Goal: Task Accomplishment & Management: Manage account settings

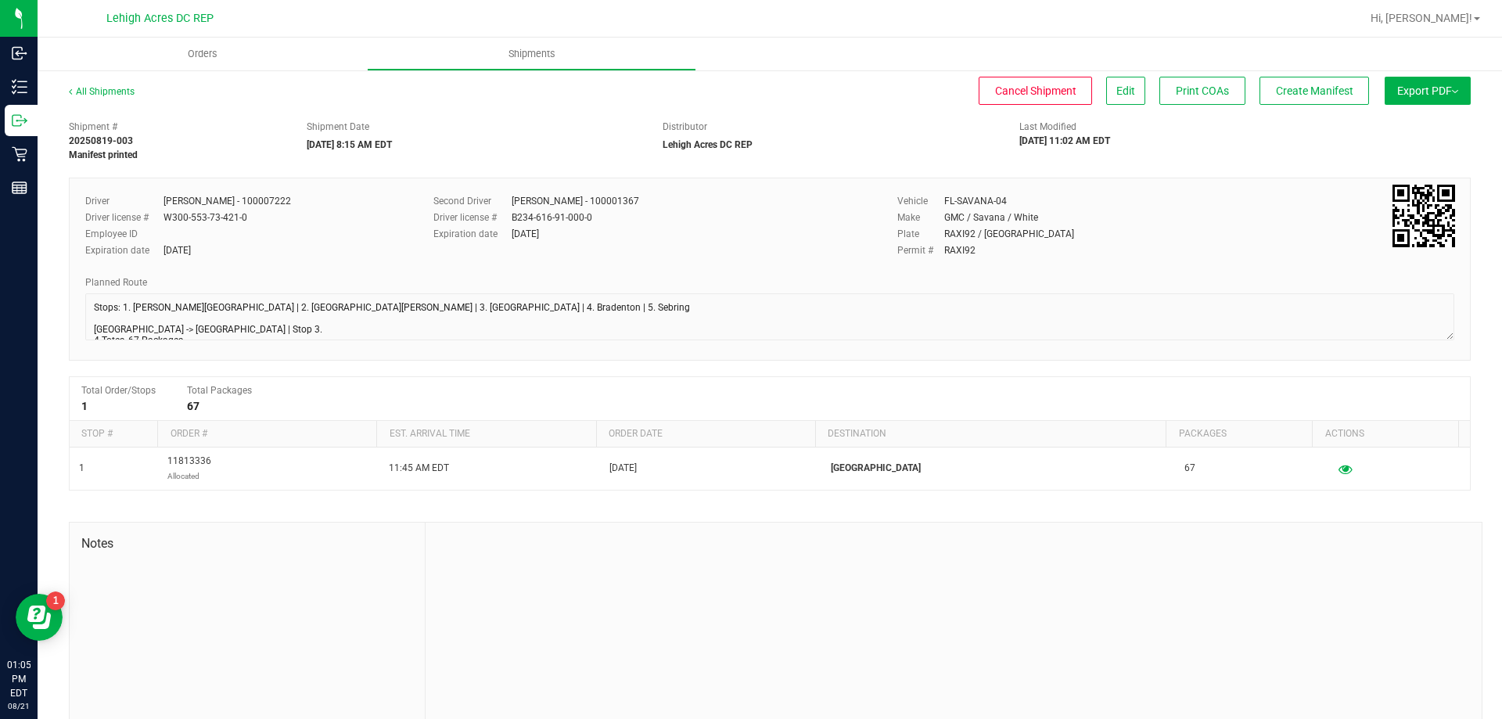
click at [842, 102] on div "Cancel Shipment Edit Print COAs Create Manifest" at bounding box center [766, 91] width 1207 height 28
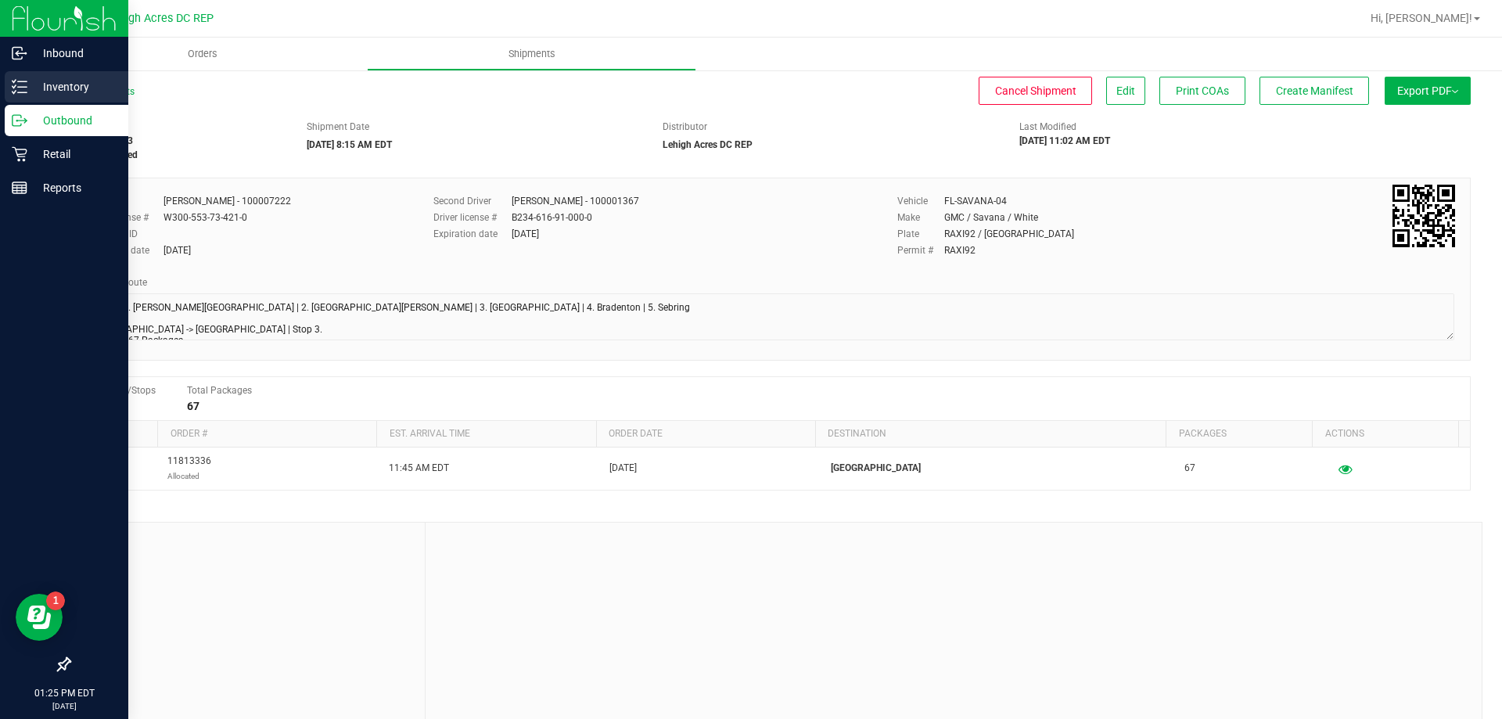
click at [81, 76] on div "Inventory" at bounding box center [67, 86] width 124 height 31
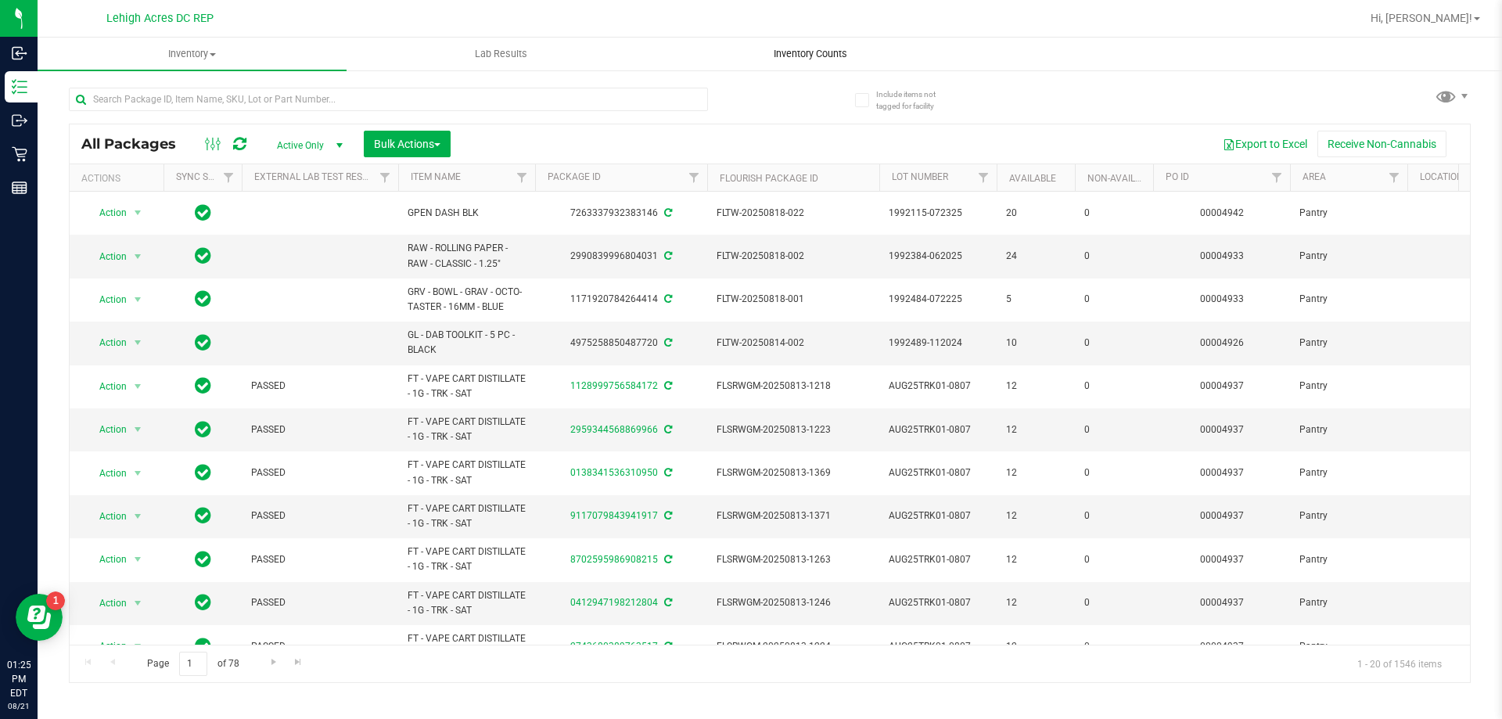
click at [851, 46] on uib-tab-heading "Inventory Counts" at bounding box center [811, 53] width 308 height 31
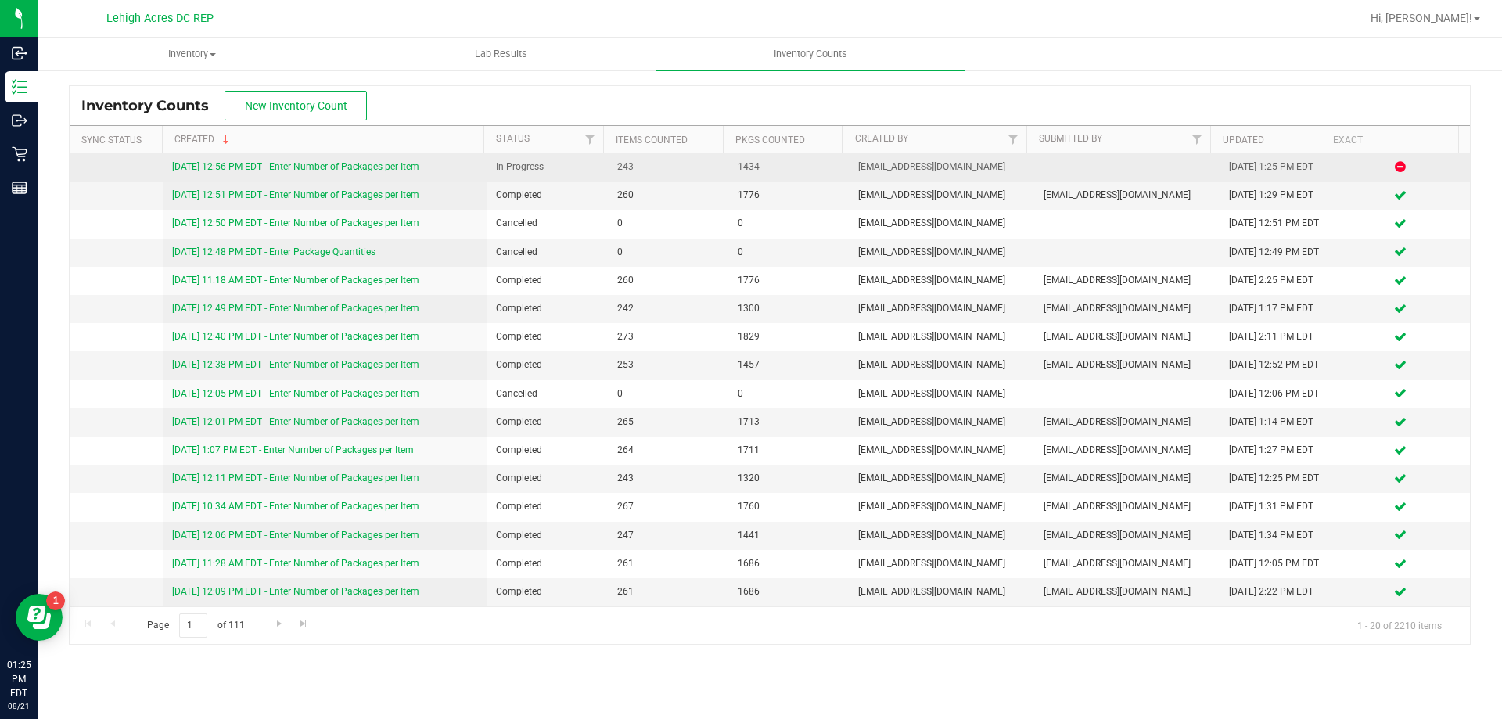
click at [363, 161] on link "[DATE] 12:56 PM EDT - Enter Number of Packages per Item" at bounding box center [295, 166] width 247 height 11
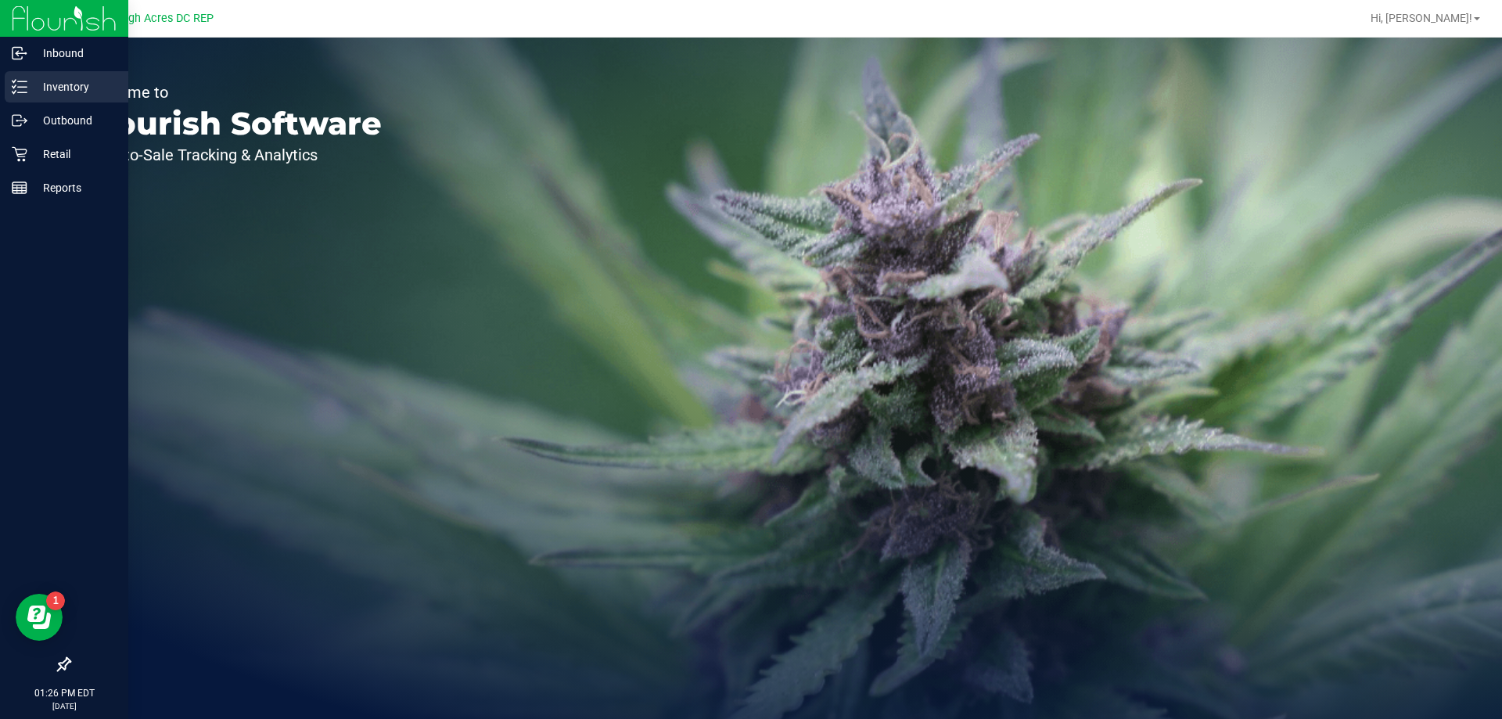
click at [45, 92] on p "Inventory" at bounding box center [74, 86] width 94 height 19
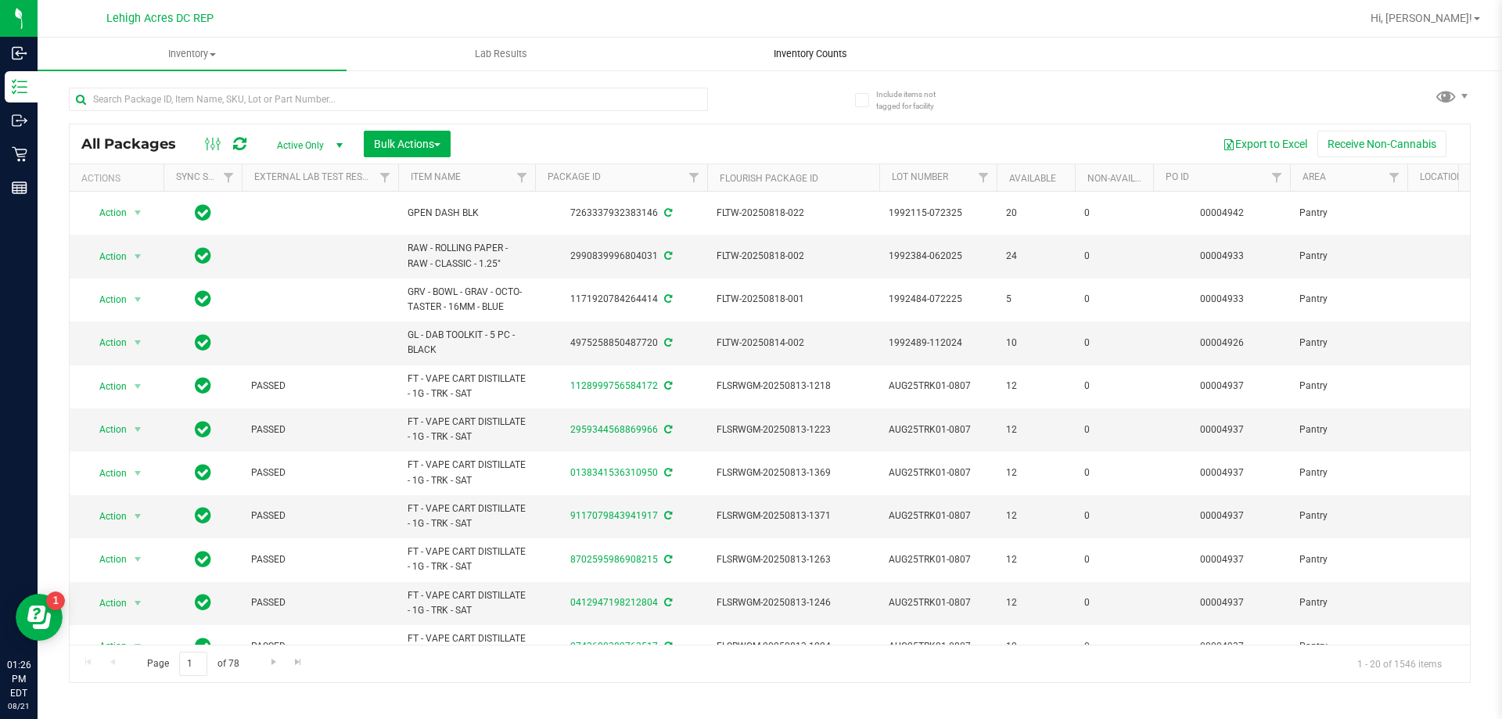
click at [788, 45] on uib-tab-heading "Inventory Counts" at bounding box center [811, 53] width 308 height 31
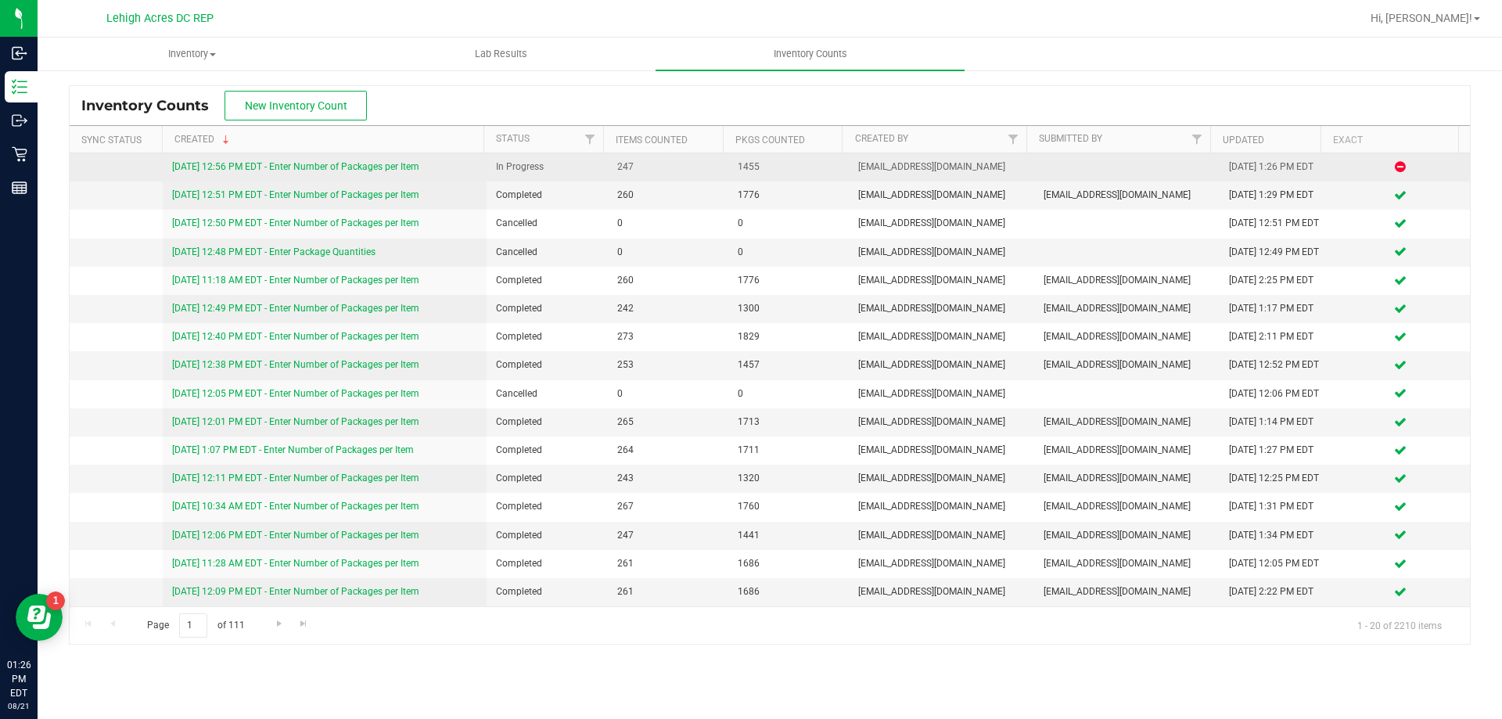
click at [357, 154] on td "[DATE] 12:56 PM EDT - Enter Number of Packages per Item" at bounding box center [325, 167] width 325 height 28
click at [372, 166] on link "[DATE] 12:56 PM EDT - Enter Number of Packages per Item" at bounding box center [295, 166] width 247 height 11
click at [389, 165] on link "[DATE] 12:56 PM EDT - Enter Number of Packages per Item" at bounding box center [295, 166] width 247 height 11
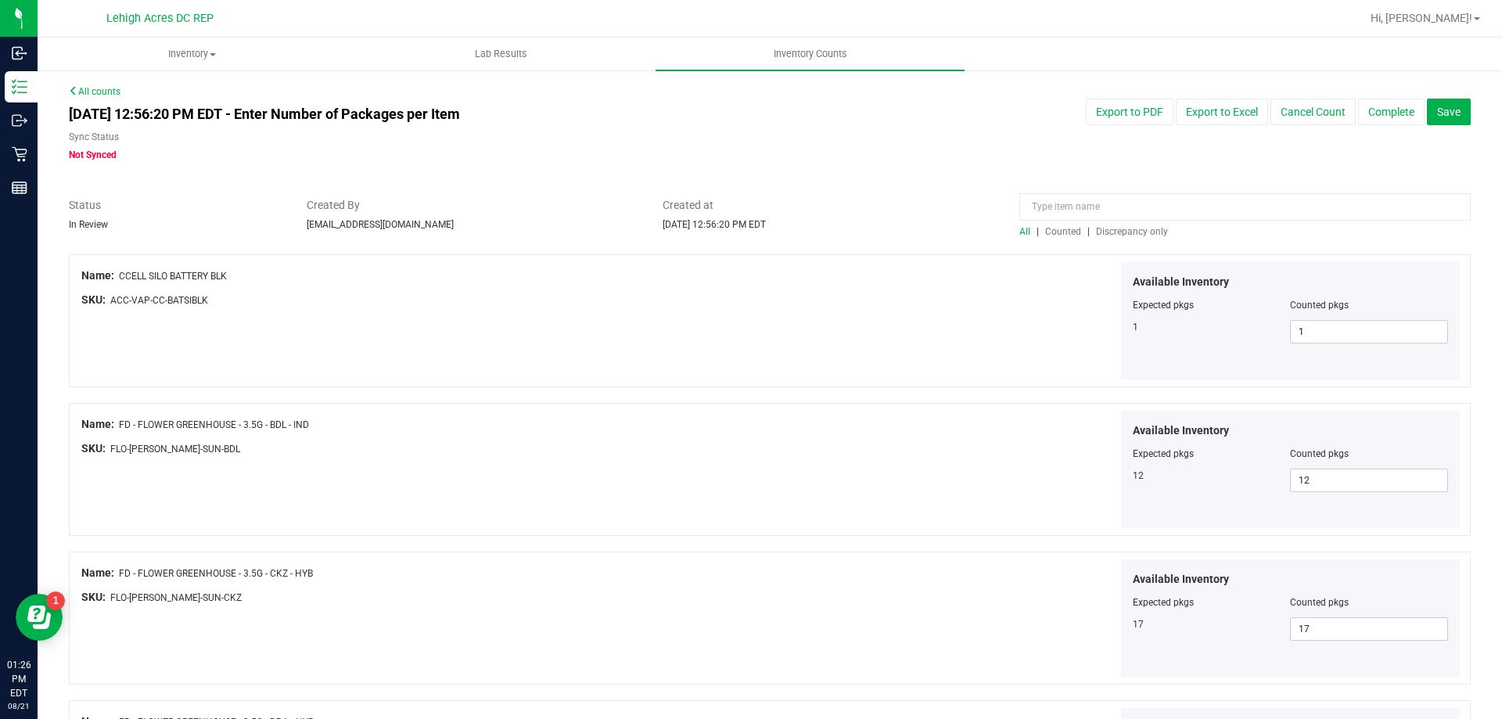
click at [1121, 235] on span "Discrepancy only" at bounding box center [1132, 231] width 72 height 11
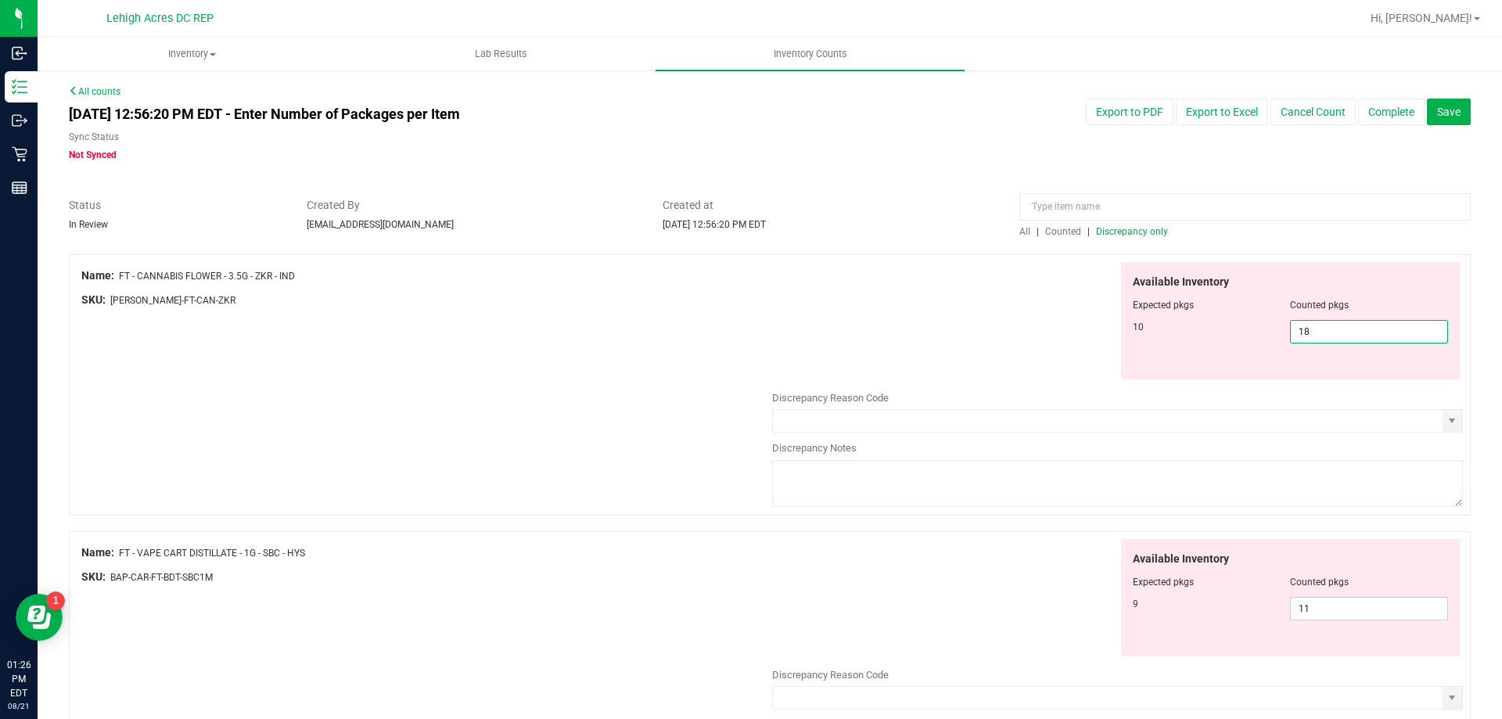
drag, startPoint x: 1343, startPoint y: 333, endPoint x: 1300, endPoint y: 339, distance: 42.7
click at [1300, 339] on span "18 18" at bounding box center [1369, 331] width 158 height 23
click at [1340, 619] on span "11 11" at bounding box center [1369, 608] width 158 height 23
type input "1"
type input "9"
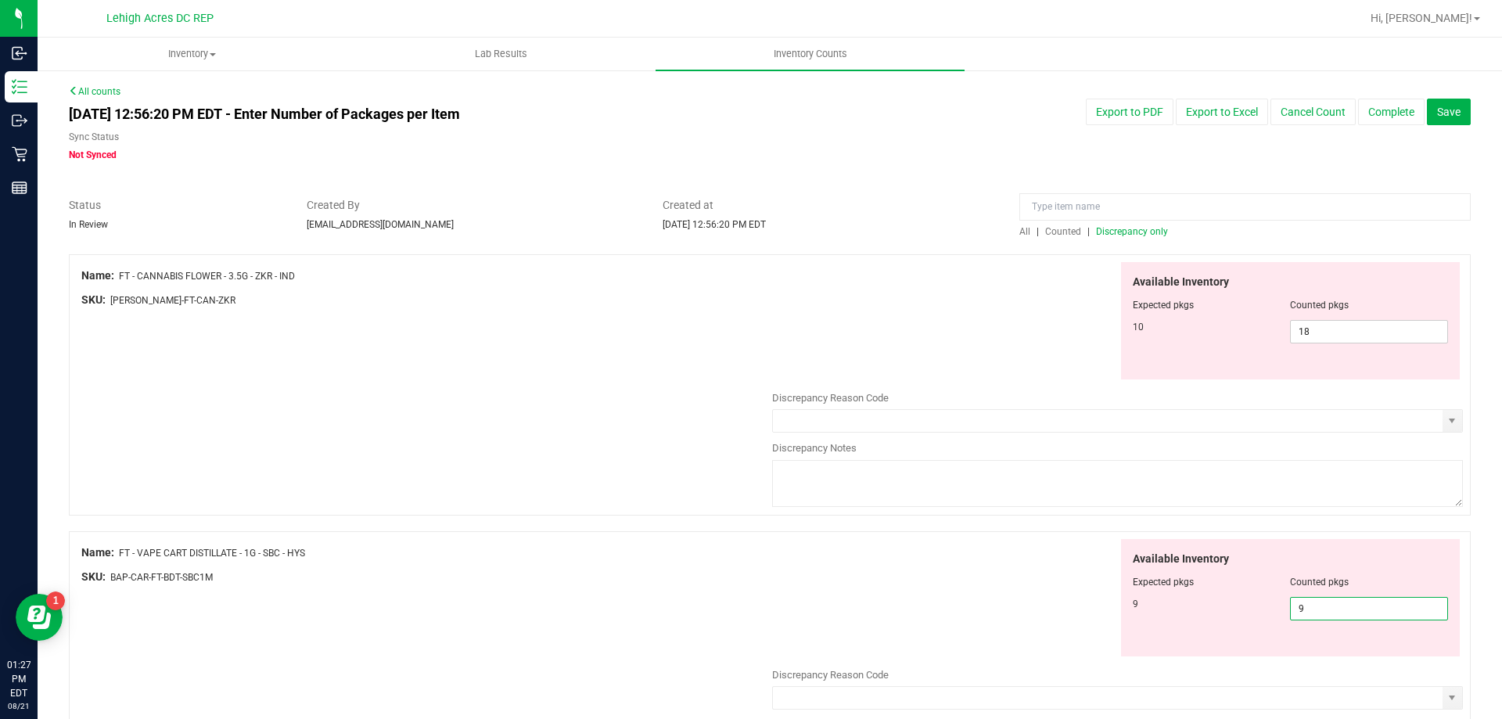
type input "9"
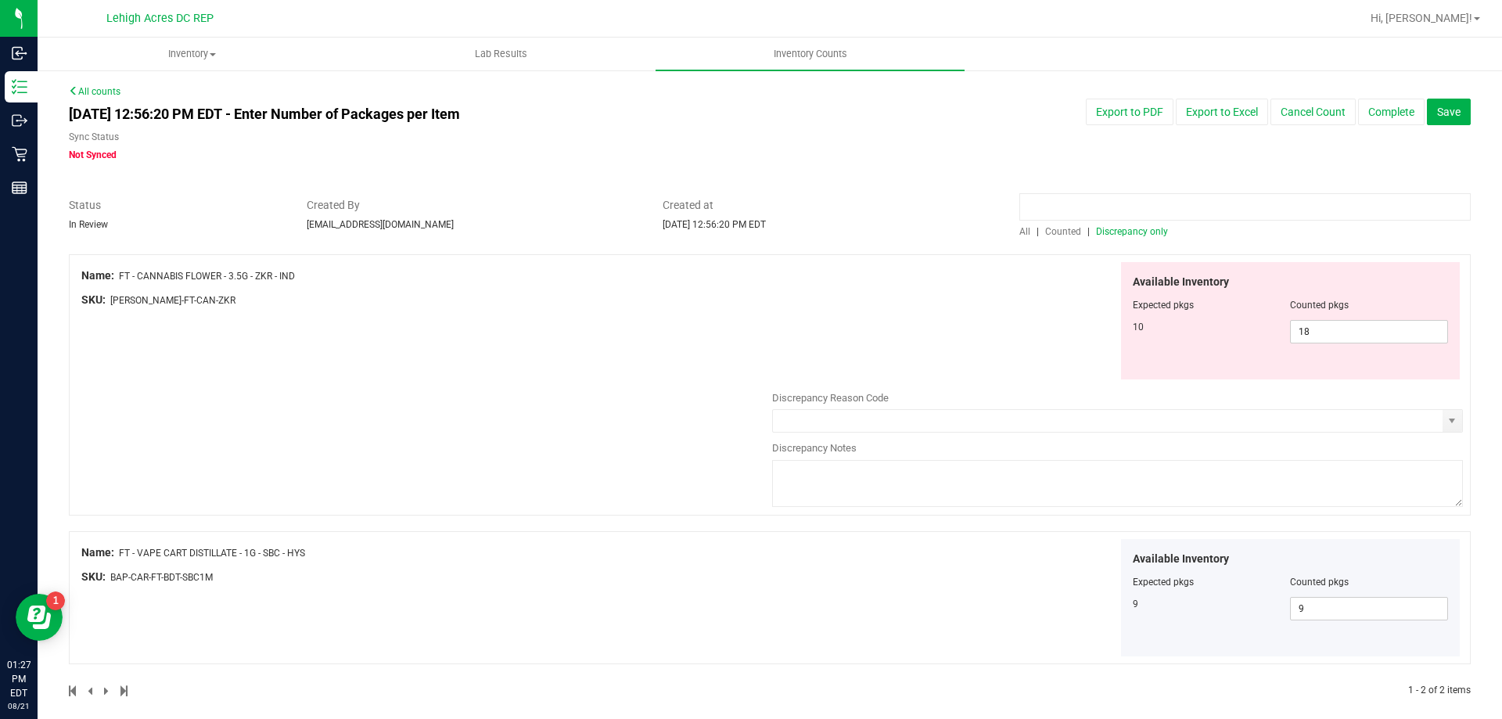
click at [1286, 205] on input at bounding box center [1245, 206] width 451 height 27
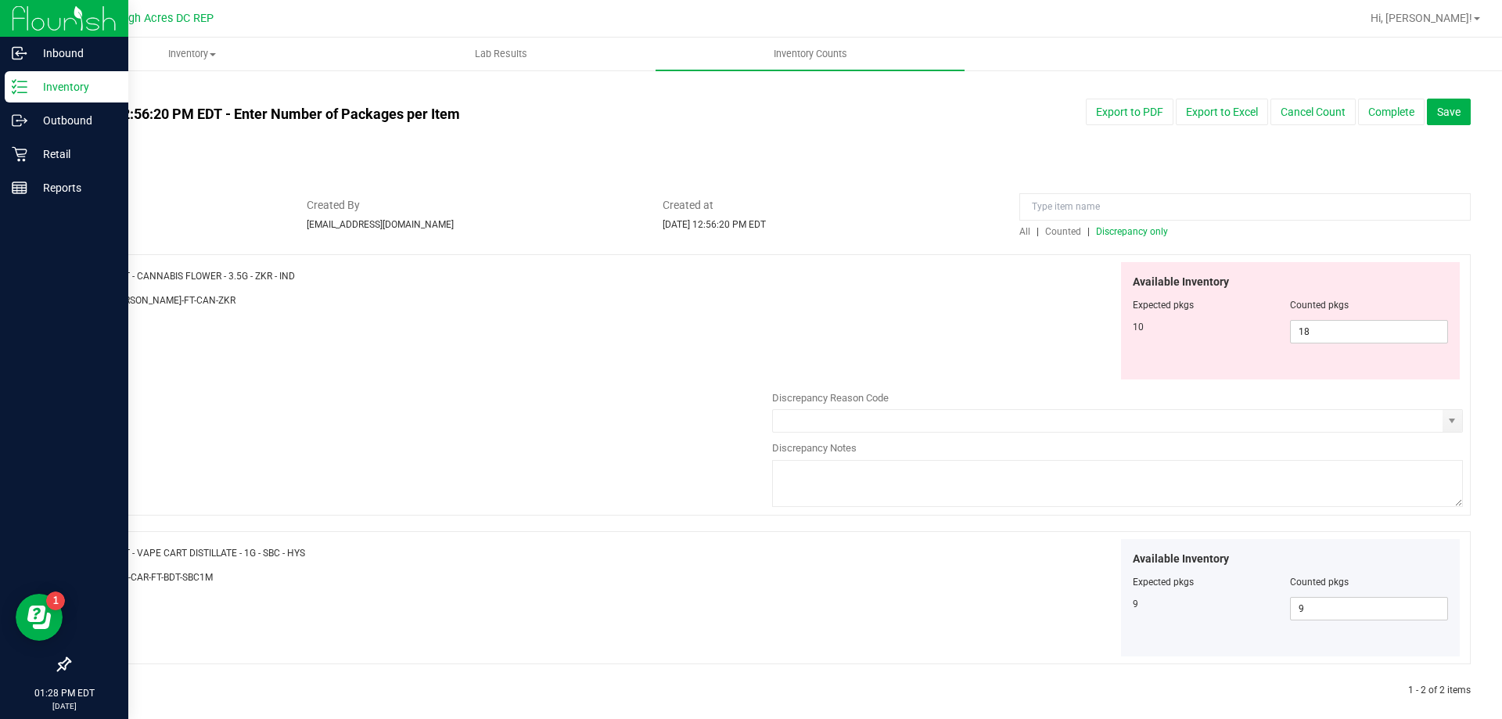
click at [42, 81] on p "Inventory" at bounding box center [74, 86] width 94 height 19
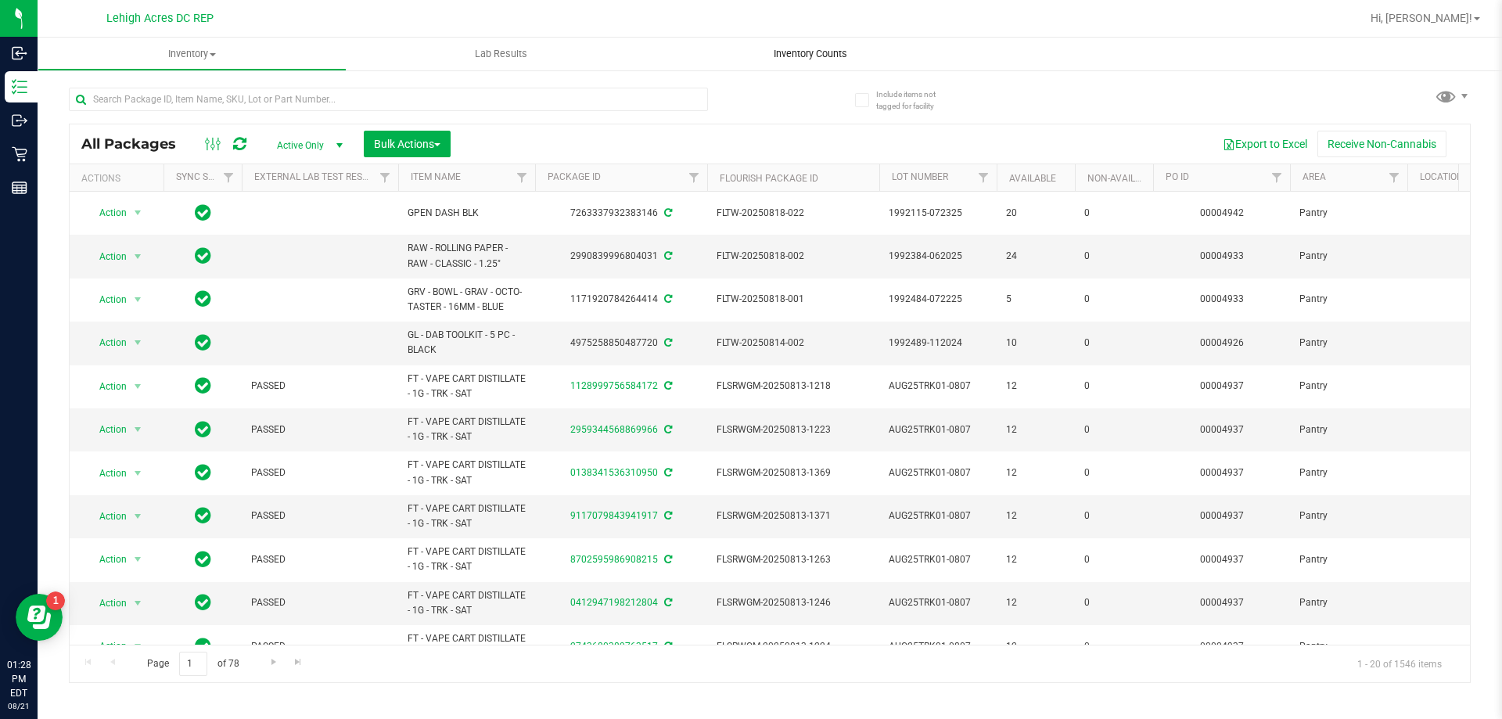
click at [793, 48] on span "Inventory Counts" at bounding box center [811, 54] width 116 height 14
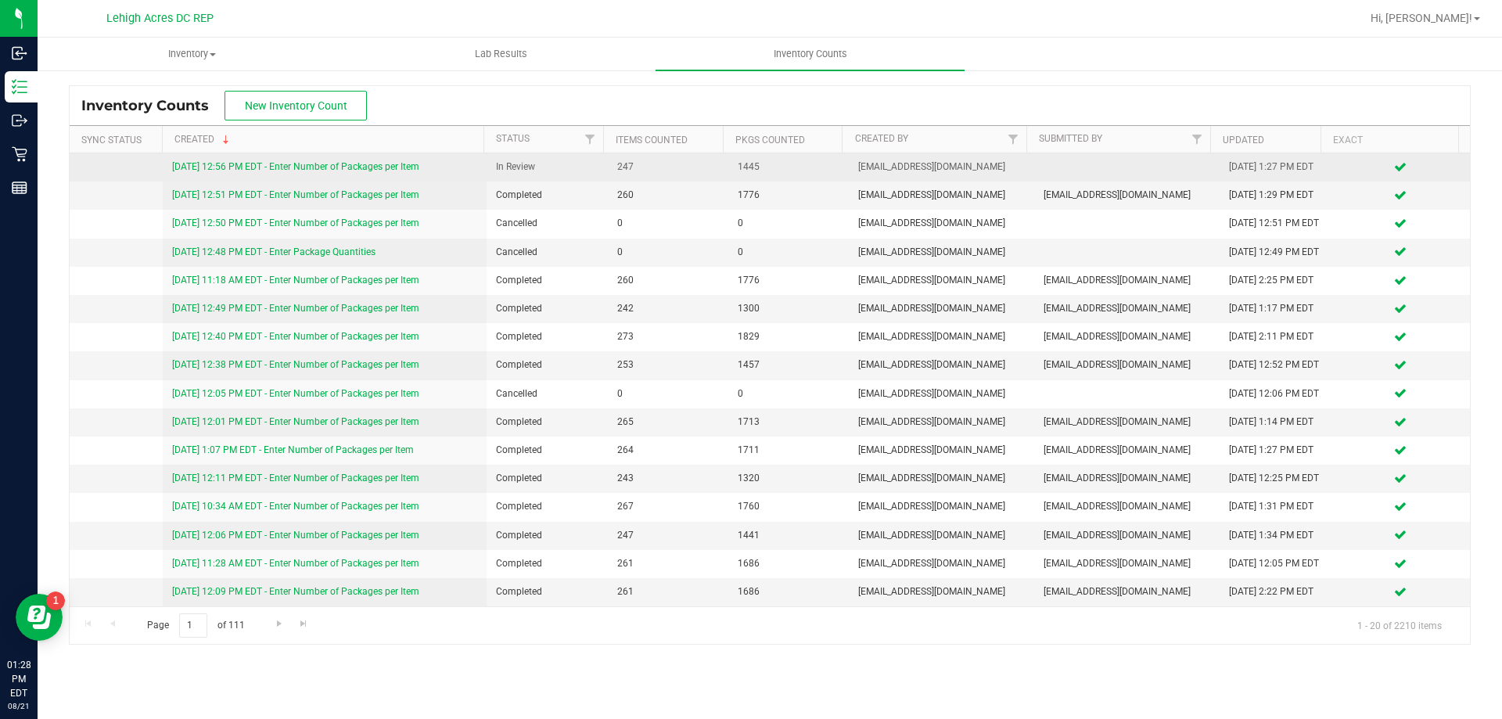
click at [370, 168] on link "[DATE] 12:56 PM EDT - Enter Number of Packages per Item" at bounding box center [295, 166] width 247 height 11
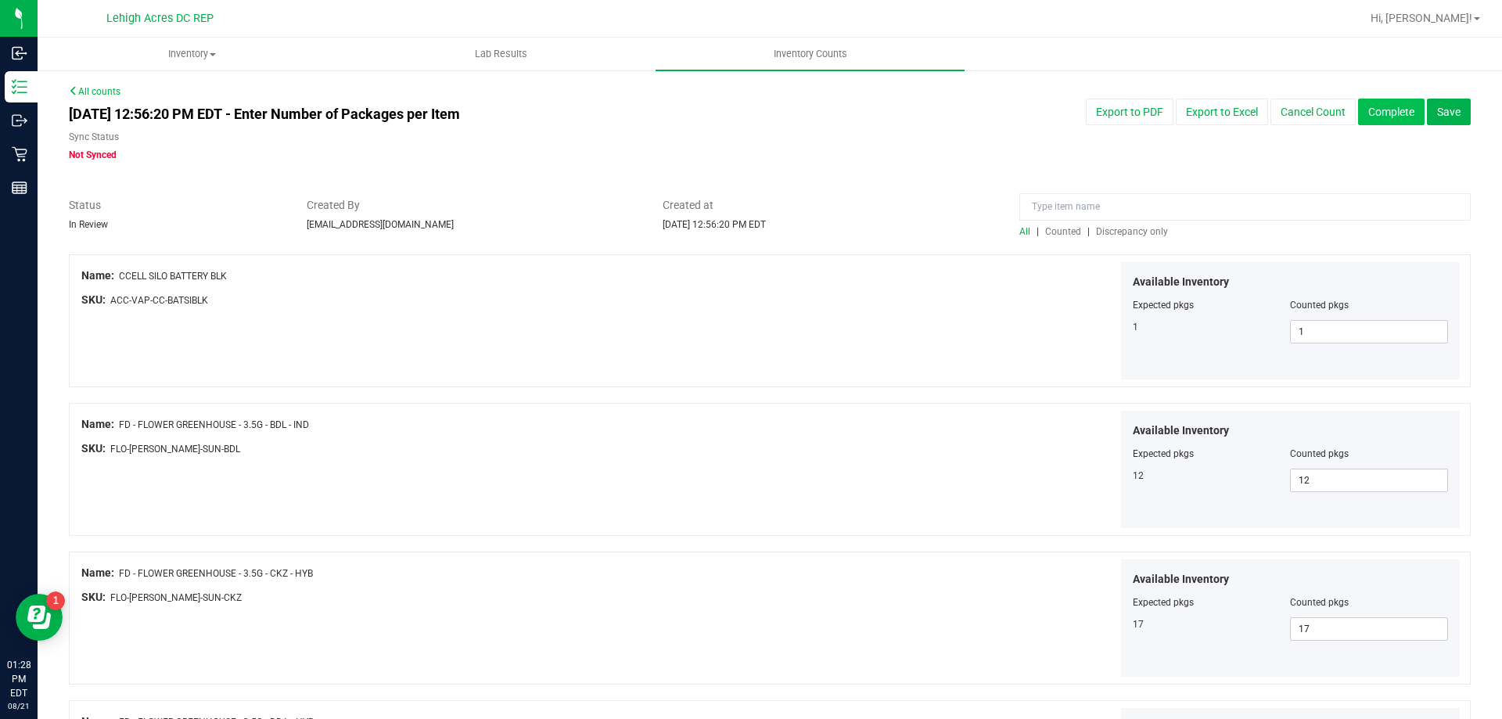
click at [1376, 110] on button "Complete" at bounding box center [1391, 112] width 67 height 27
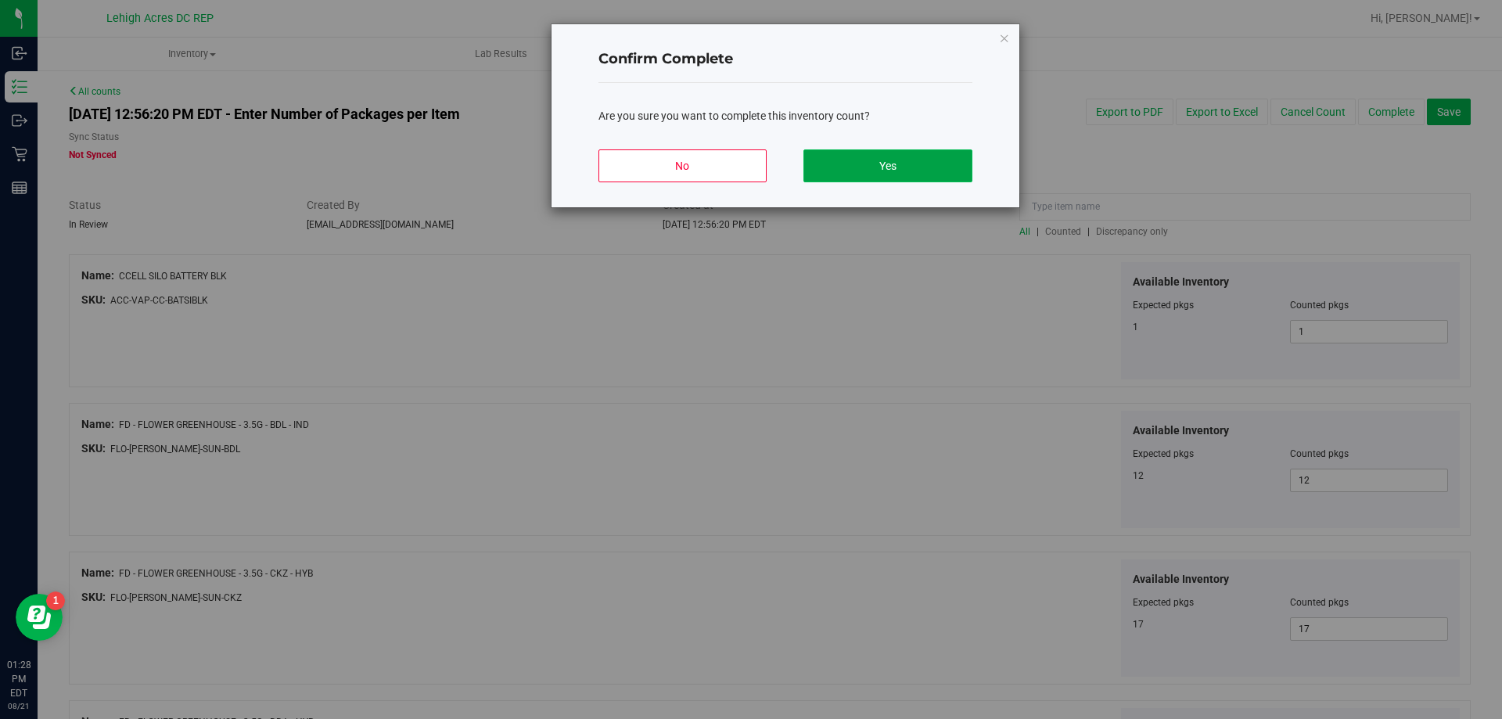
click at [908, 156] on button "Yes" at bounding box center [888, 165] width 168 height 33
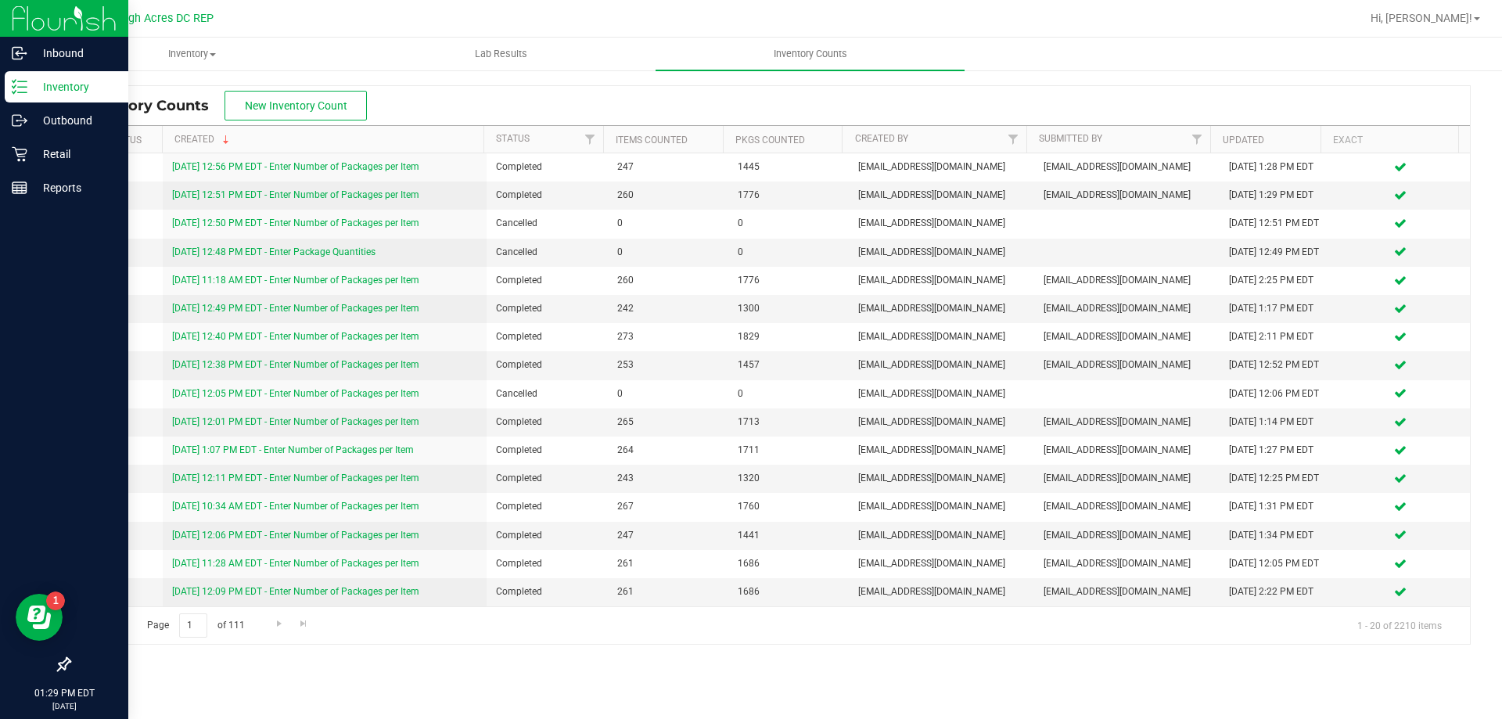
click at [95, 15] on img at bounding box center [64, 18] width 105 height 37
